Goal: Leave review/rating: Share an evaluation or opinion about a product, service, or content

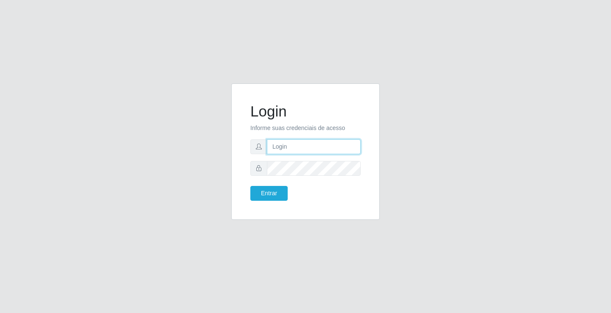
click at [302, 148] on input "text" at bounding box center [314, 147] width 94 height 15
type input "paulo@ideal"
click at [276, 191] on button "Entrar" at bounding box center [268, 193] width 37 height 15
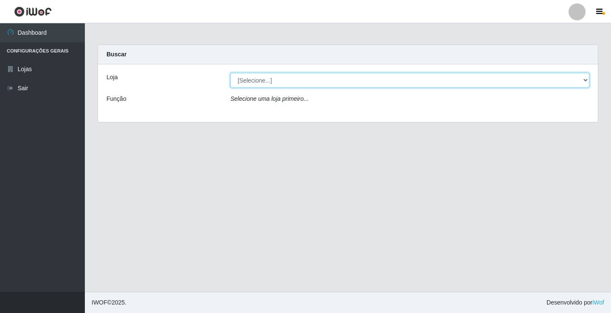
click at [287, 80] on select "[Selecione...] Ideal - Conceição" at bounding box center [409, 80] width 359 height 15
select select "231"
click at [230, 73] on select "[Selecione...] Ideal - Conceição" at bounding box center [409, 80] width 359 height 15
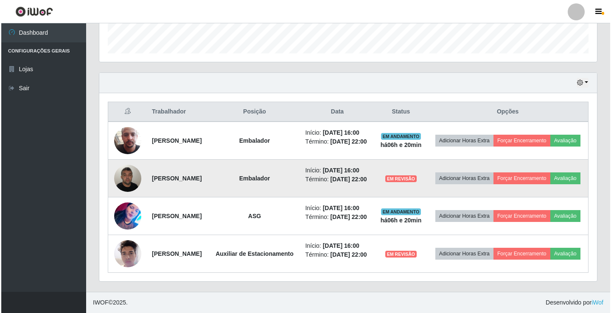
scroll to position [275, 0]
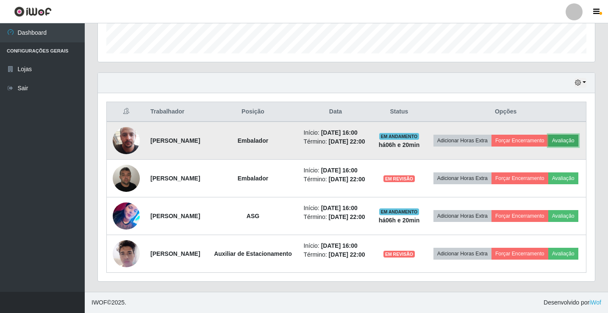
click at [549, 135] on button "Avaliação" at bounding box center [564, 141] width 30 height 12
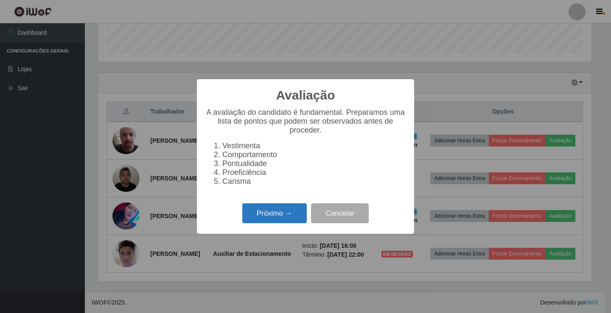
click at [290, 215] on button "Próximo →" at bounding box center [274, 214] width 64 height 20
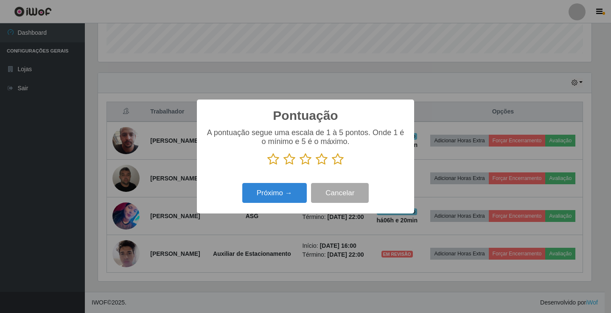
scroll to position [423845, 423527]
click at [345, 160] on p at bounding box center [305, 159] width 200 height 13
click at [338, 161] on icon at bounding box center [338, 159] width 12 height 13
click at [332, 166] on input "radio" at bounding box center [332, 166] width 0 height 0
click at [285, 191] on button "Próximo →" at bounding box center [274, 193] width 64 height 20
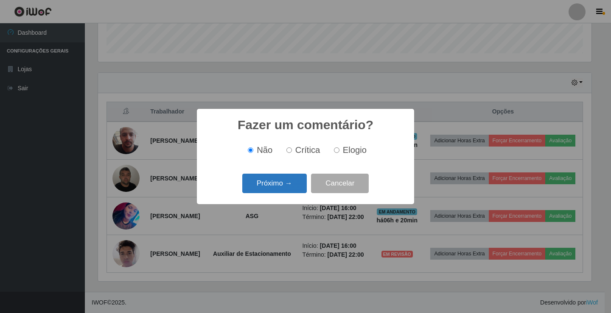
click at [287, 183] on button "Próximo →" at bounding box center [274, 184] width 64 height 20
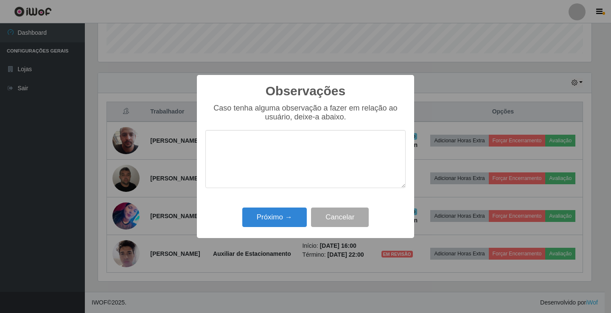
click at [298, 163] on textarea at bounding box center [305, 159] width 200 height 58
type textarea "bom trabalho"
click at [293, 214] on button "Próximo →" at bounding box center [274, 218] width 64 height 20
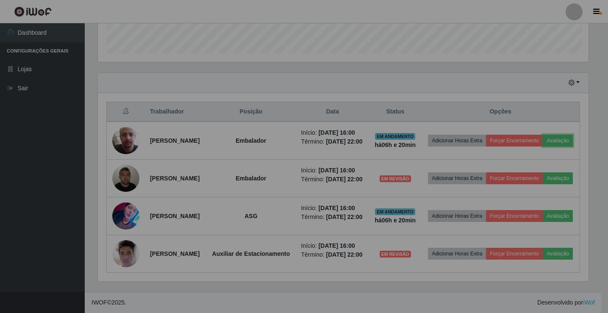
scroll to position [176, 497]
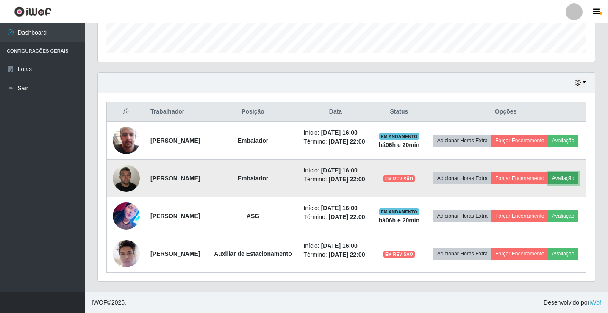
click at [549, 173] on button "Avaliação" at bounding box center [564, 179] width 30 height 12
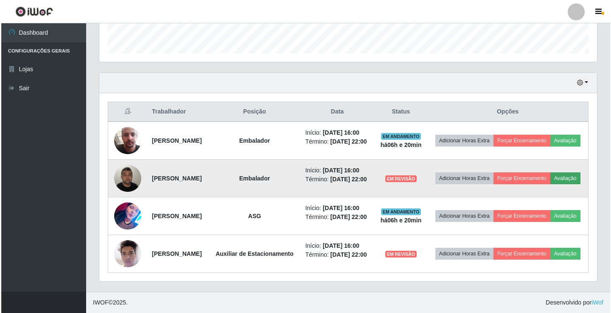
scroll to position [176, 493]
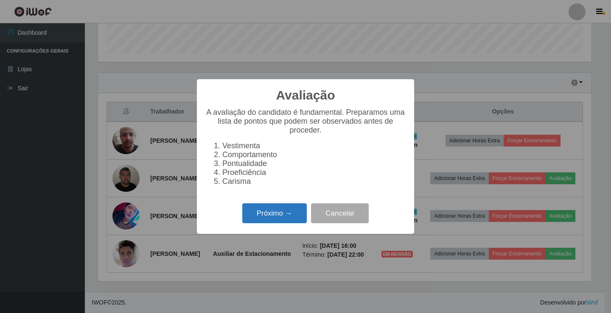
click at [276, 216] on button "Próximo →" at bounding box center [274, 214] width 64 height 20
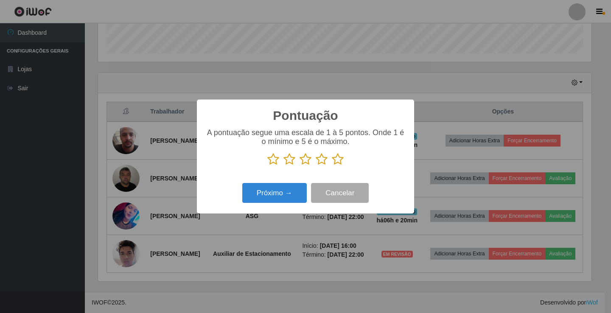
click at [342, 158] on icon at bounding box center [338, 159] width 12 height 13
click at [332, 166] on input "radio" at bounding box center [332, 166] width 0 height 0
click at [282, 198] on button "Próximo →" at bounding box center [274, 193] width 64 height 20
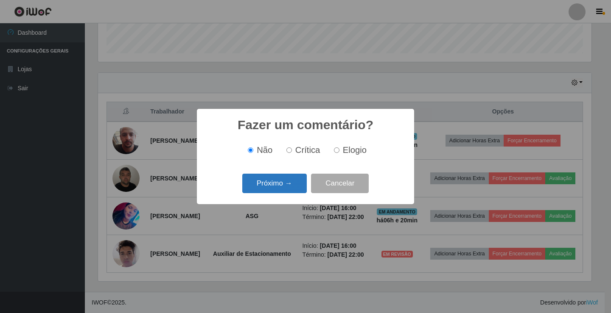
click at [281, 180] on button "Próximo →" at bounding box center [274, 184] width 64 height 20
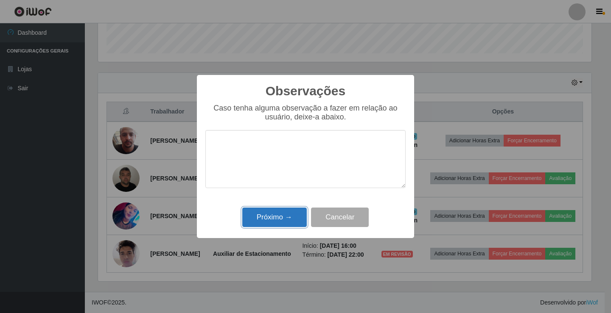
click at [282, 218] on button "Próximo →" at bounding box center [274, 218] width 64 height 20
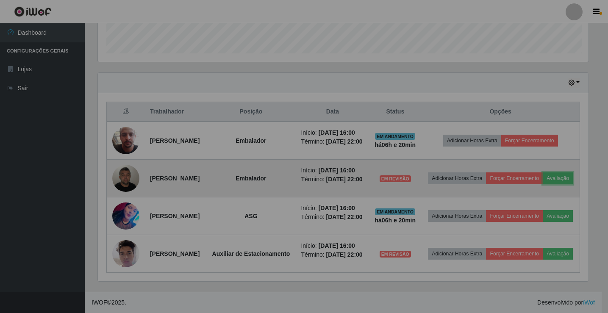
scroll to position [176, 497]
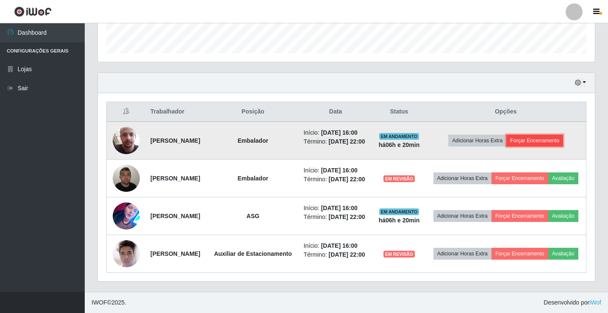
click at [534, 135] on button "Forçar Encerramento" at bounding box center [535, 141] width 57 height 12
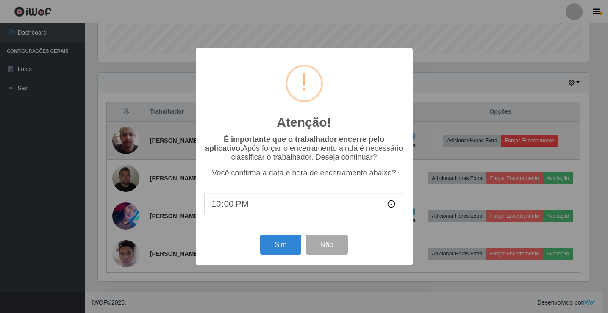
scroll to position [176, 493]
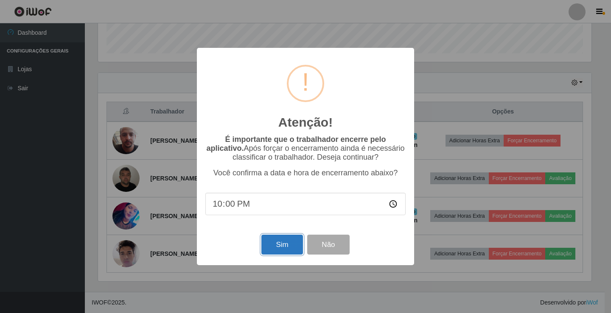
click at [284, 241] on button "Sim" at bounding box center [281, 245] width 41 height 20
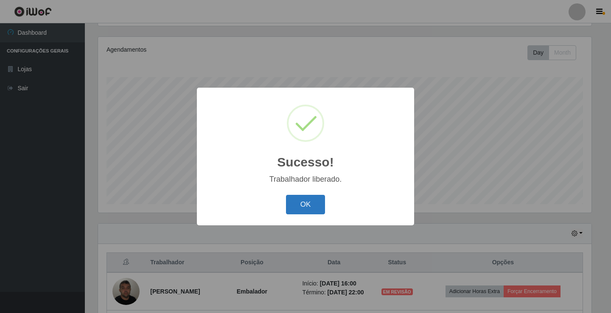
click at [314, 201] on button "OK" at bounding box center [305, 205] width 39 height 20
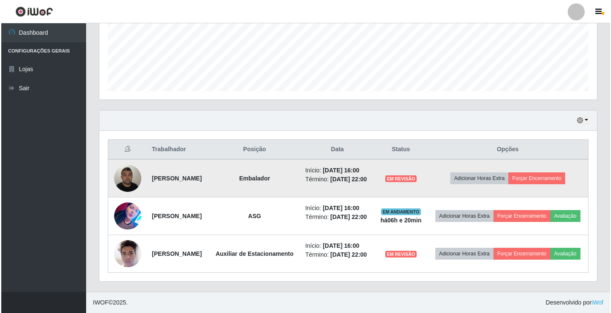
scroll to position [231, 0]
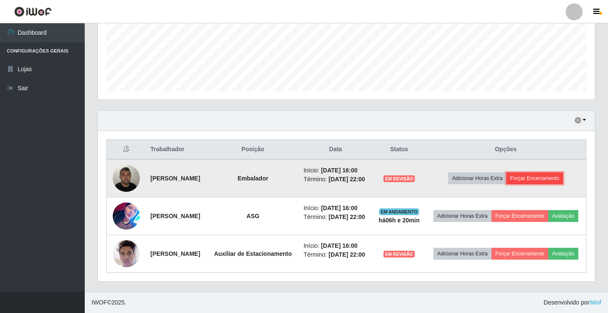
click at [536, 173] on button "Forçar Encerramento" at bounding box center [535, 179] width 57 height 12
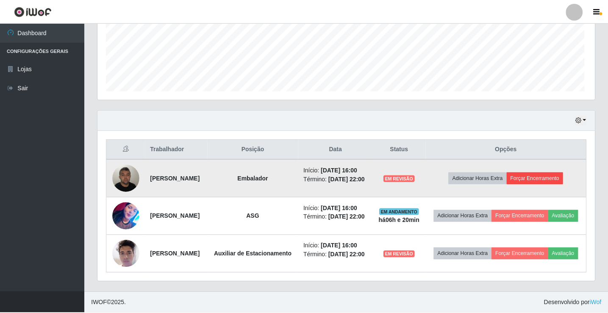
scroll to position [176, 493]
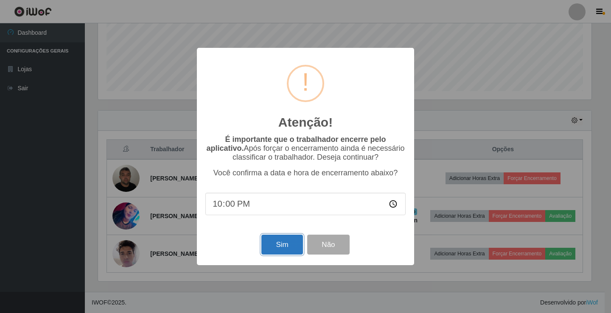
click at [280, 243] on button "Sim" at bounding box center [281, 245] width 41 height 20
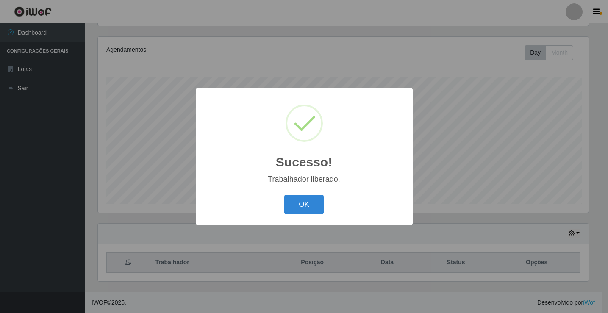
scroll to position [0, 0]
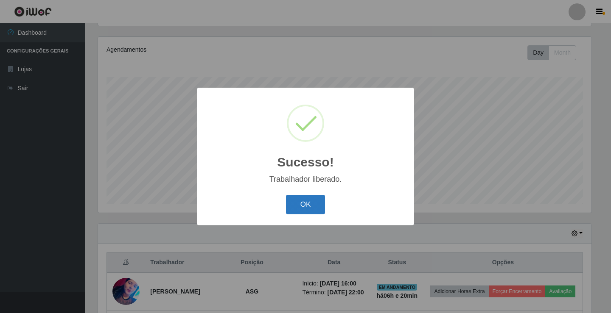
click at [320, 203] on button "OK" at bounding box center [305, 205] width 39 height 20
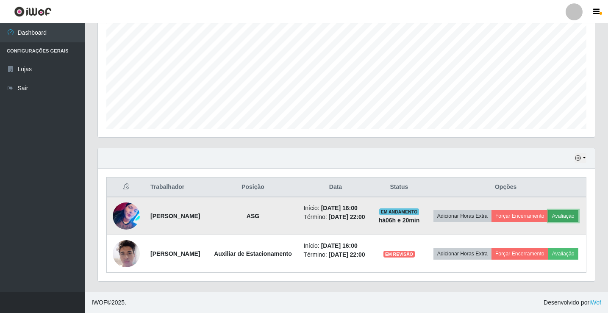
click at [549, 213] on button "Avaliação" at bounding box center [564, 216] width 30 height 12
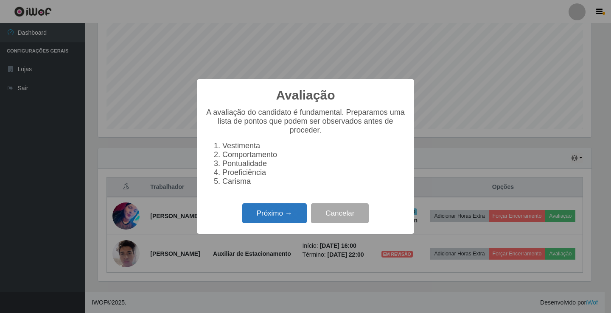
click at [286, 216] on button "Próximo →" at bounding box center [274, 214] width 64 height 20
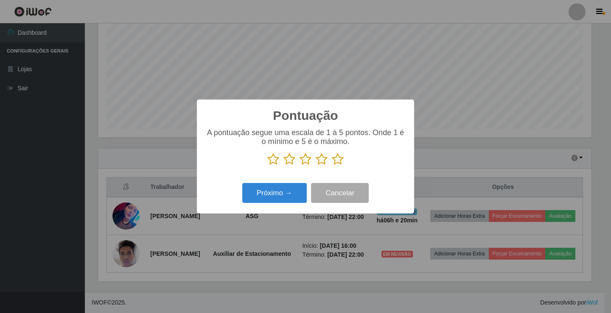
click at [319, 161] on icon at bounding box center [321, 159] width 12 height 13
click at [315, 166] on input "radio" at bounding box center [315, 166] width 0 height 0
click at [274, 192] on button "Próximo →" at bounding box center [274, 193] width 64 height 20
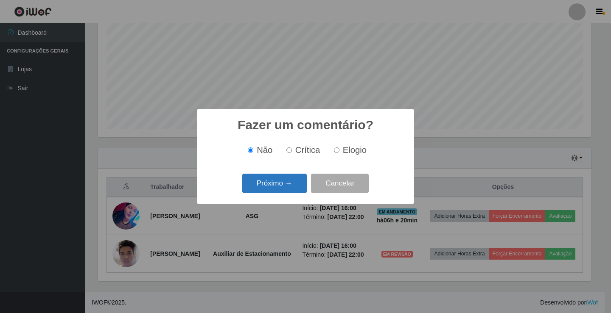
click at [286, 184] on button "Próximo →" at bounding box center [274, 184] width 64 height 20
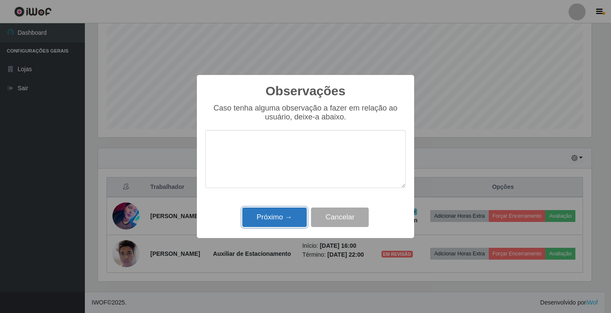
click at [286, 219] on button "Próximo →" at bounding box center [274, 218] width 64 height 20
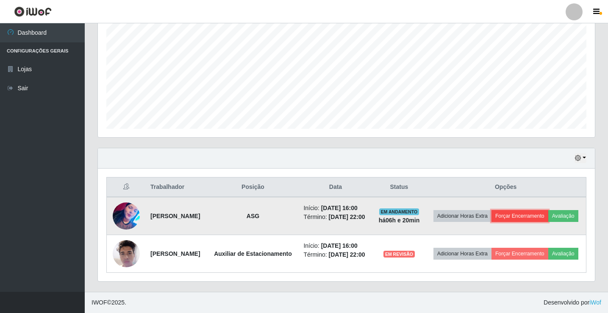
click at [544, 210] on button "Forçar Encerramento" at bounding box center [520, 216] width 57 height 12
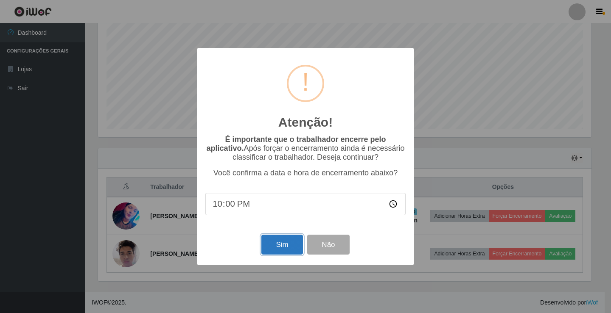
click at [285, 246] on button "Sim" at bounding box center [281, 245] width 41 height 20
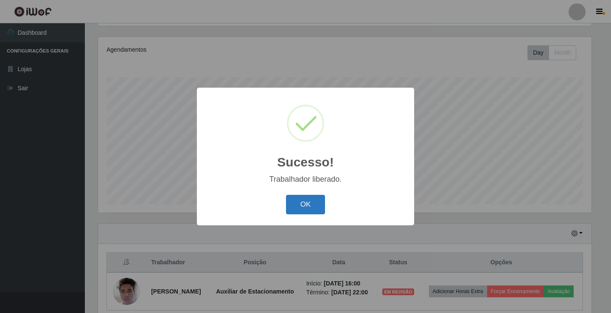
click at [296, 200] on button "OK" at bounding box center [305, 205] width 39 height 20
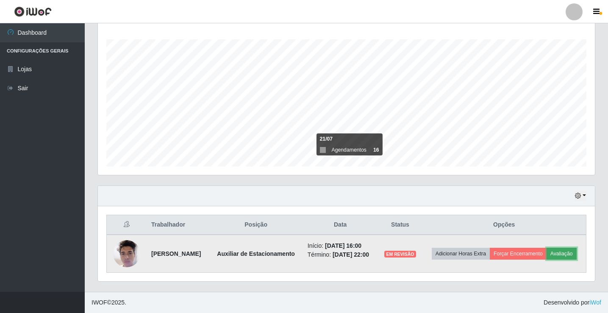
click at [547, 257] on button "Avaliação" at bounding box center [562, 254] width 30 height 12
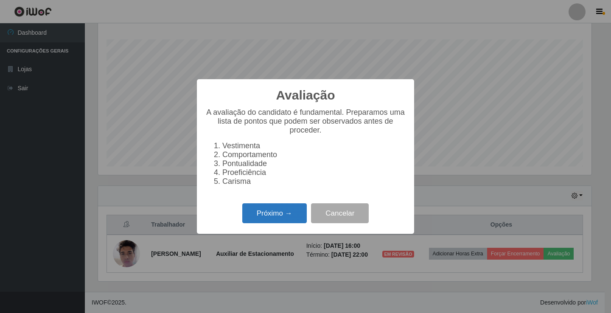
click at [274, 217] on button "Próximo →" at bounding box center [274, 214] width 64 height 20
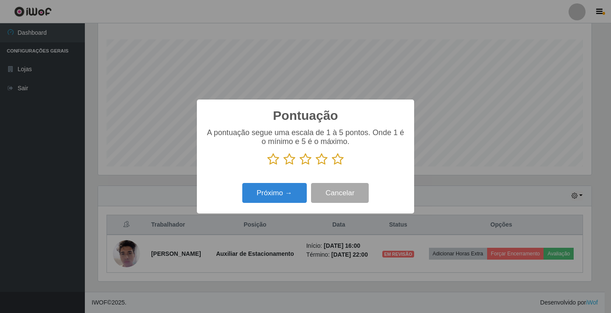
click at [321, 159] on icon at bounding box center [321, 159] width 12 height 13
click at [315, 166] on input "radio" at bounding box center [315, 166] width 0 height 0
click at [282, 194] on button "Próximo →" at bounding box center [274, 193] width 64 height 20
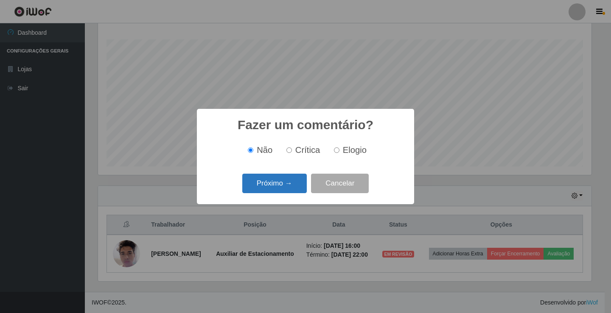
click at [292, 184] on button "Próximo →" at bounding box center [274, 184] width 64 height 20
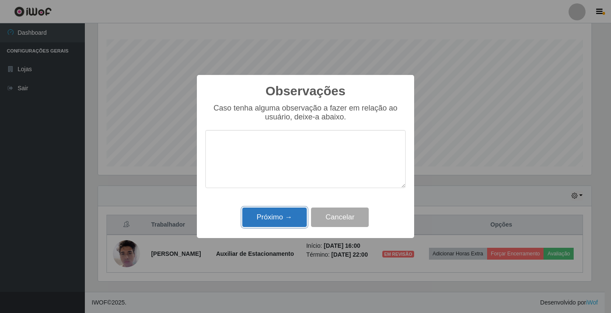
click at [284, 218] on button "Próximo →" at bounding box center [274, 218] width 64 height 20
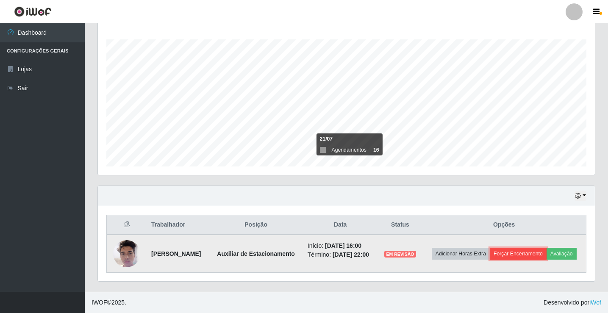
click at [547, 248] on button "Forçar Encerramento" at bounding box center [518, 254] width 57 height 12
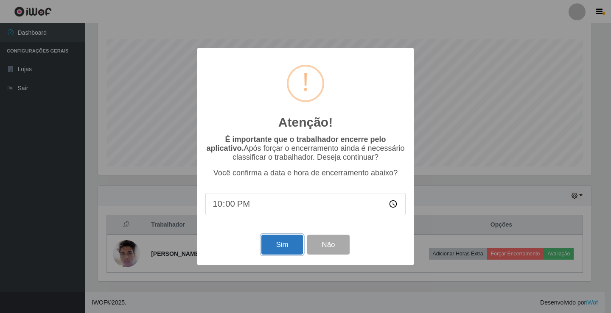
click at [284, 246] on button "Sim" at bounding box center [281, 245] width 41 height 20
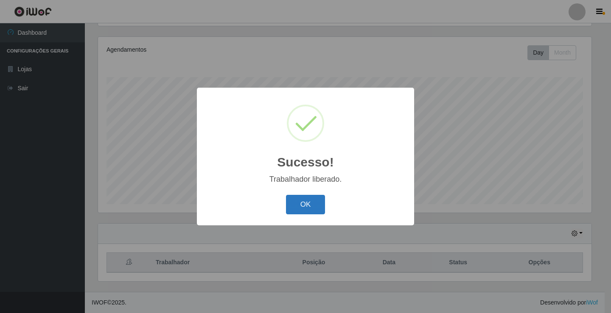
click at [306, 205] on button "OK" at bounding box center [305, 205] width 39 height 20
